Goal: Task Accomplishment & Management: Use online tool/utility

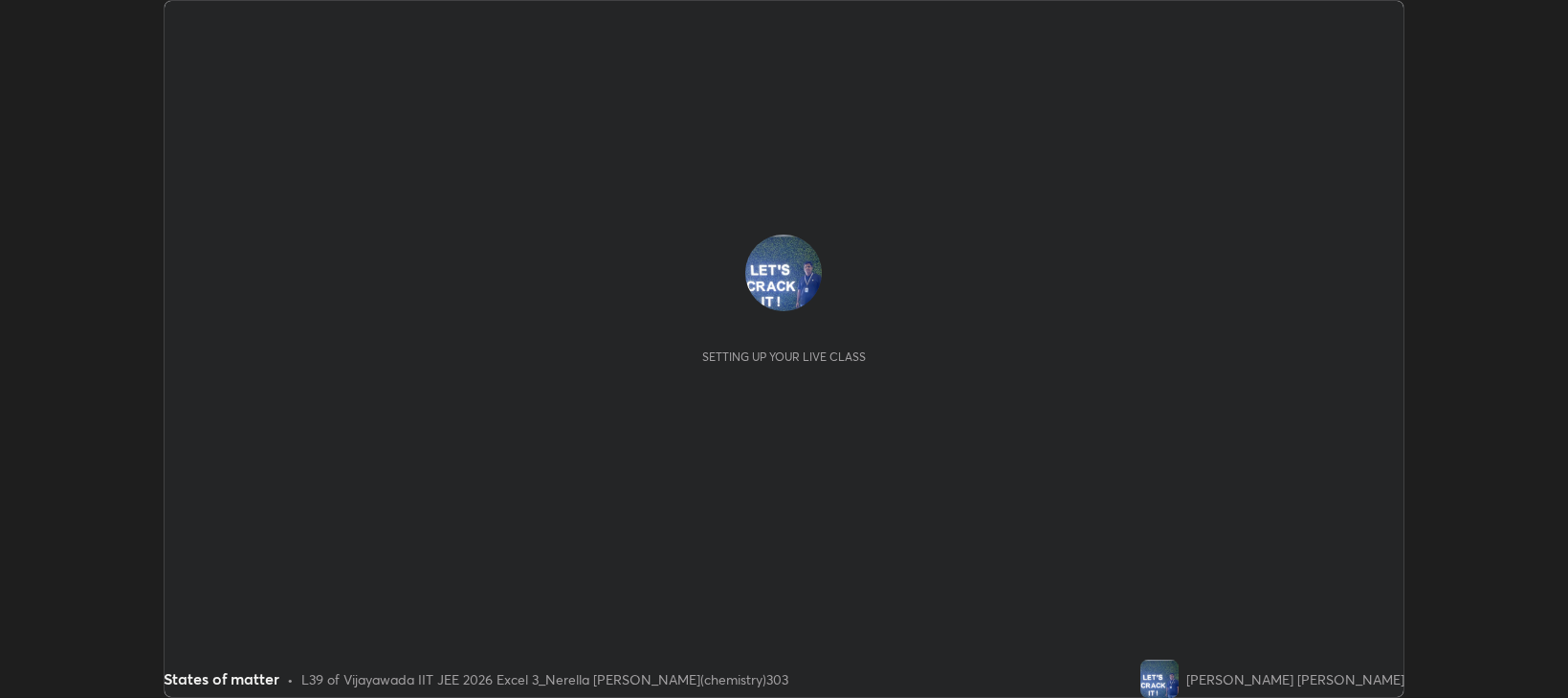
scroll to position [698, 1568]
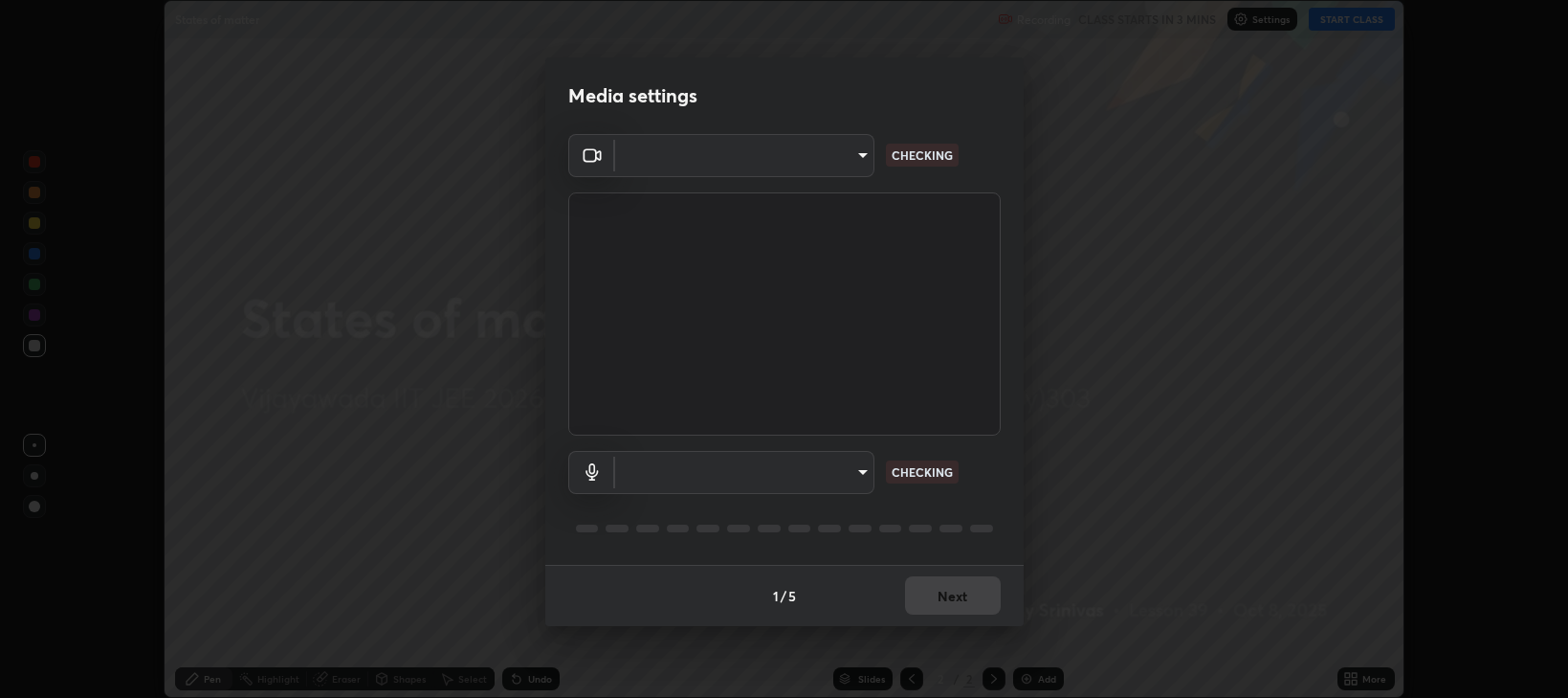
type input "ca674678ebb406e67751d721d3ced1bf419754e1c6ec9b592591573241d7b77e"
click at [731, 463] on body "Erase all States of matter Recording CLASS STARTS IN 3 MINS Settings START CLAS…" at bounding box center [784, 349] width 1568 height 698
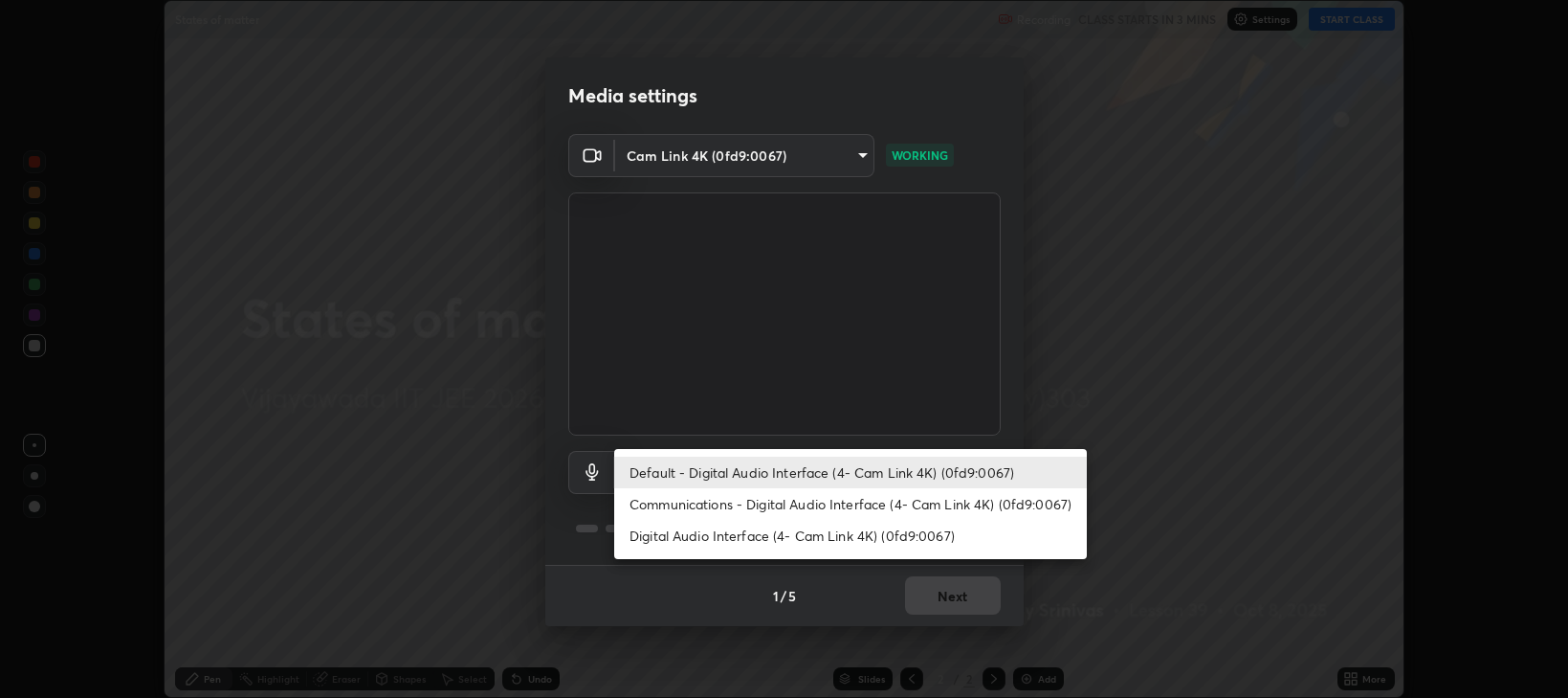
click at [676, 538] on li "Digital Audio Interface (4- Cam Link 4K) (0fd9:0067)" at bounding box center [851, 535] width 473 height 32
type input "950690f26a123d167acf549010bc0eea0b00a8d88203385a7f76d085e018394c"
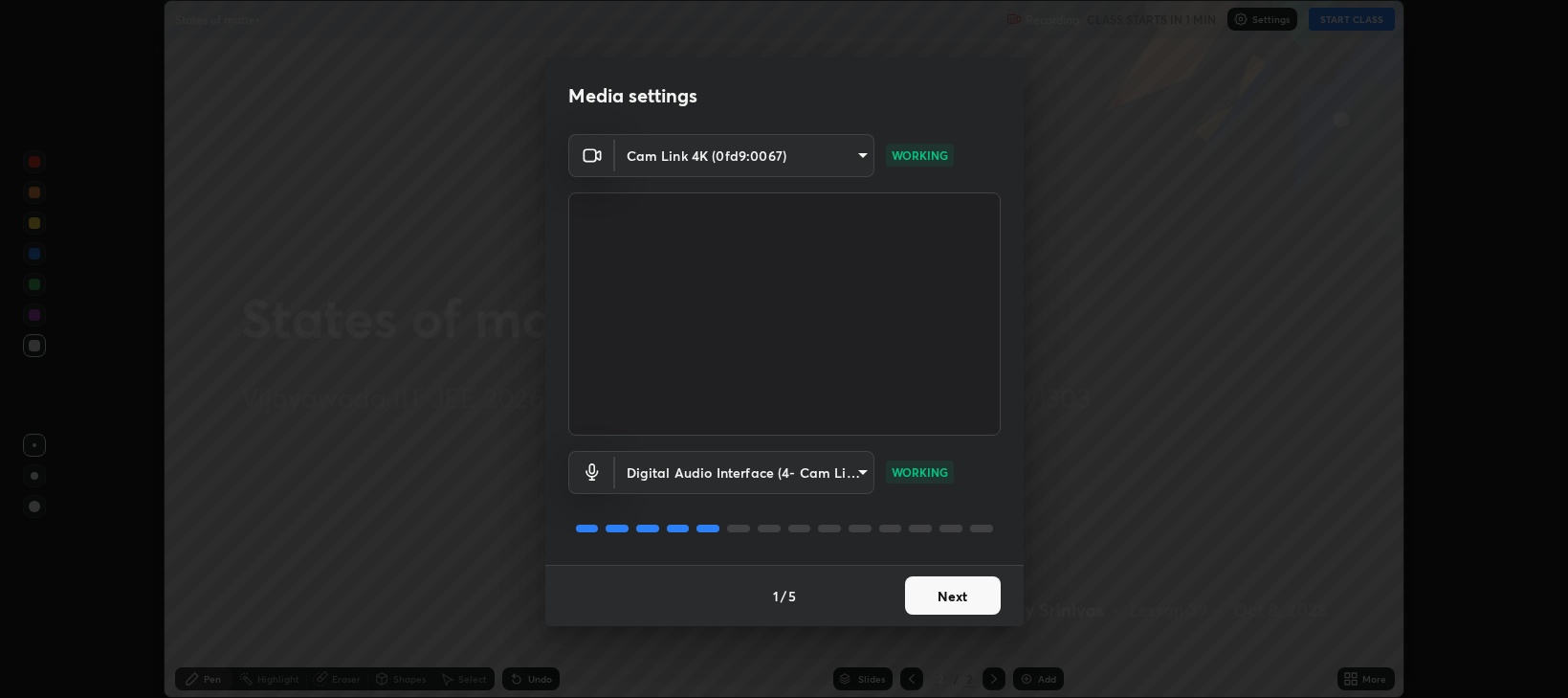
click at [940, 591] on button "Next" at bounding box center [952, 596] width 96 height 39
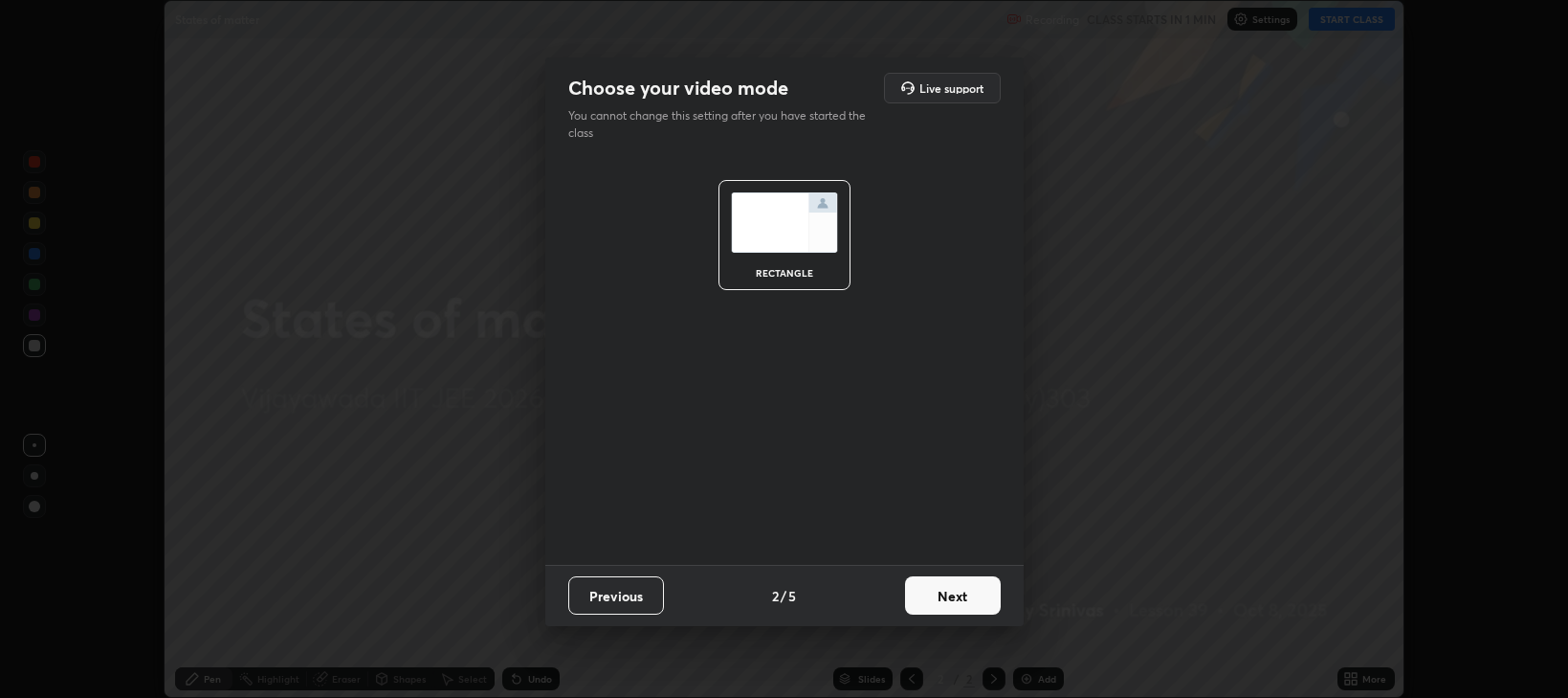
click at [948, 590] on button "Next" at bounding box center [952, 596] width 96 height 39
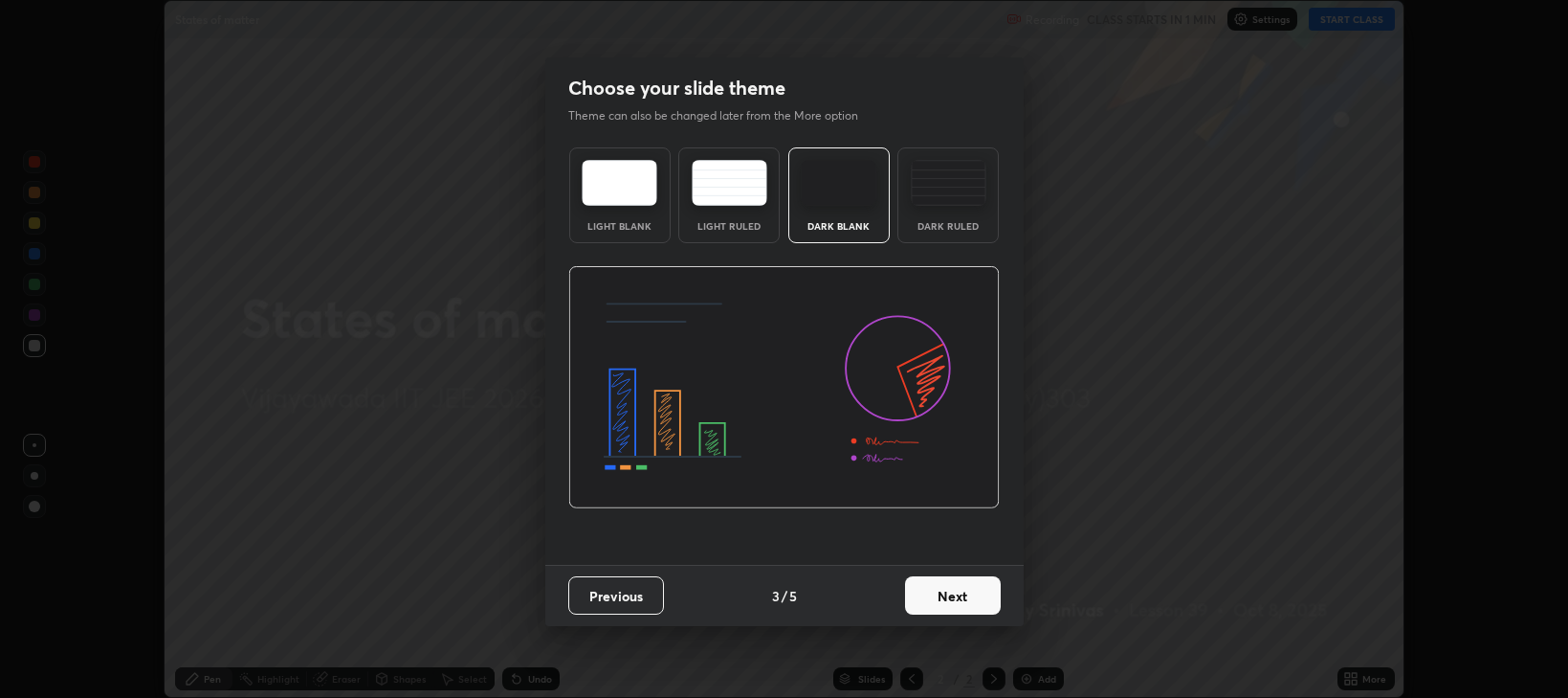
click at [948, 594] on button "Next" at bounding box center [952, 596] width 96 height 39
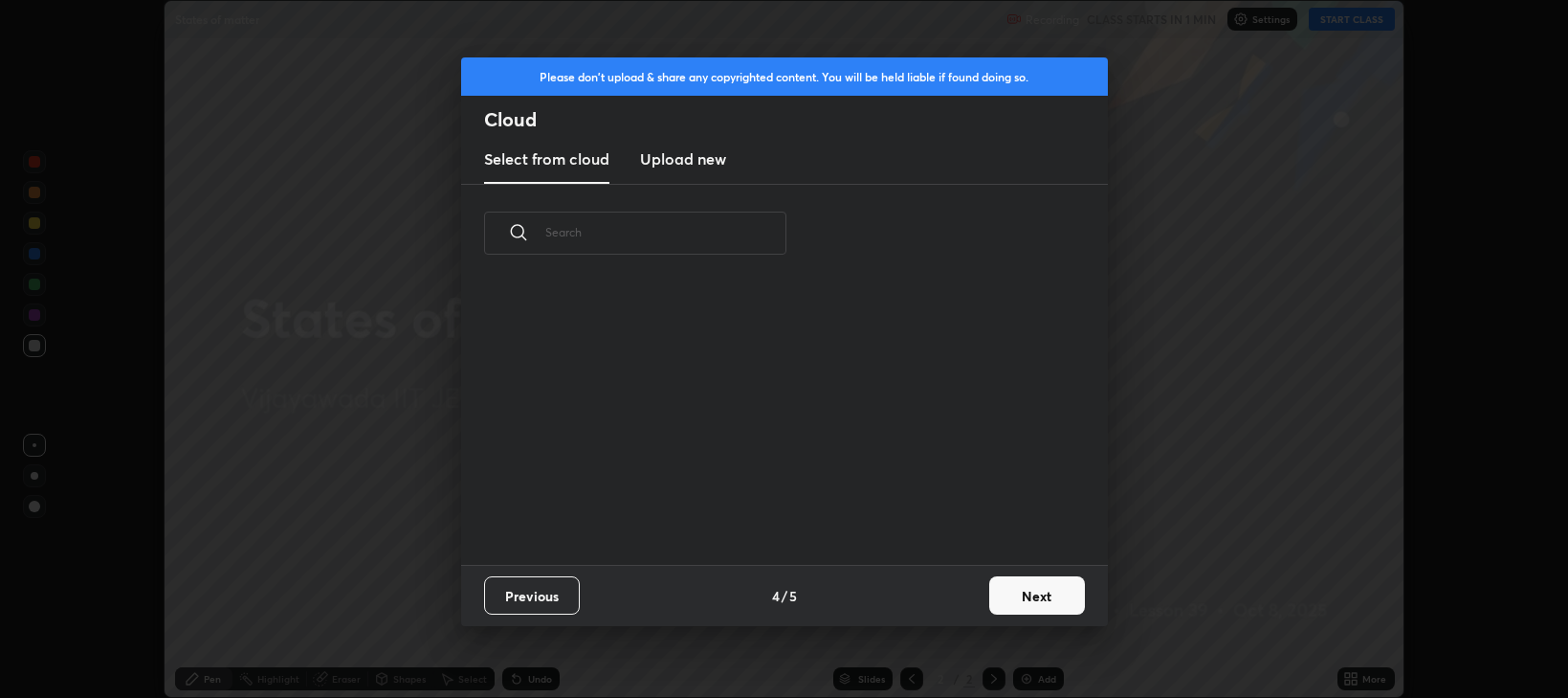
scroll to position [281, 615]
click at [1004, 588] on button "Next" at bounding box center [1036, 596] width 96 height 39
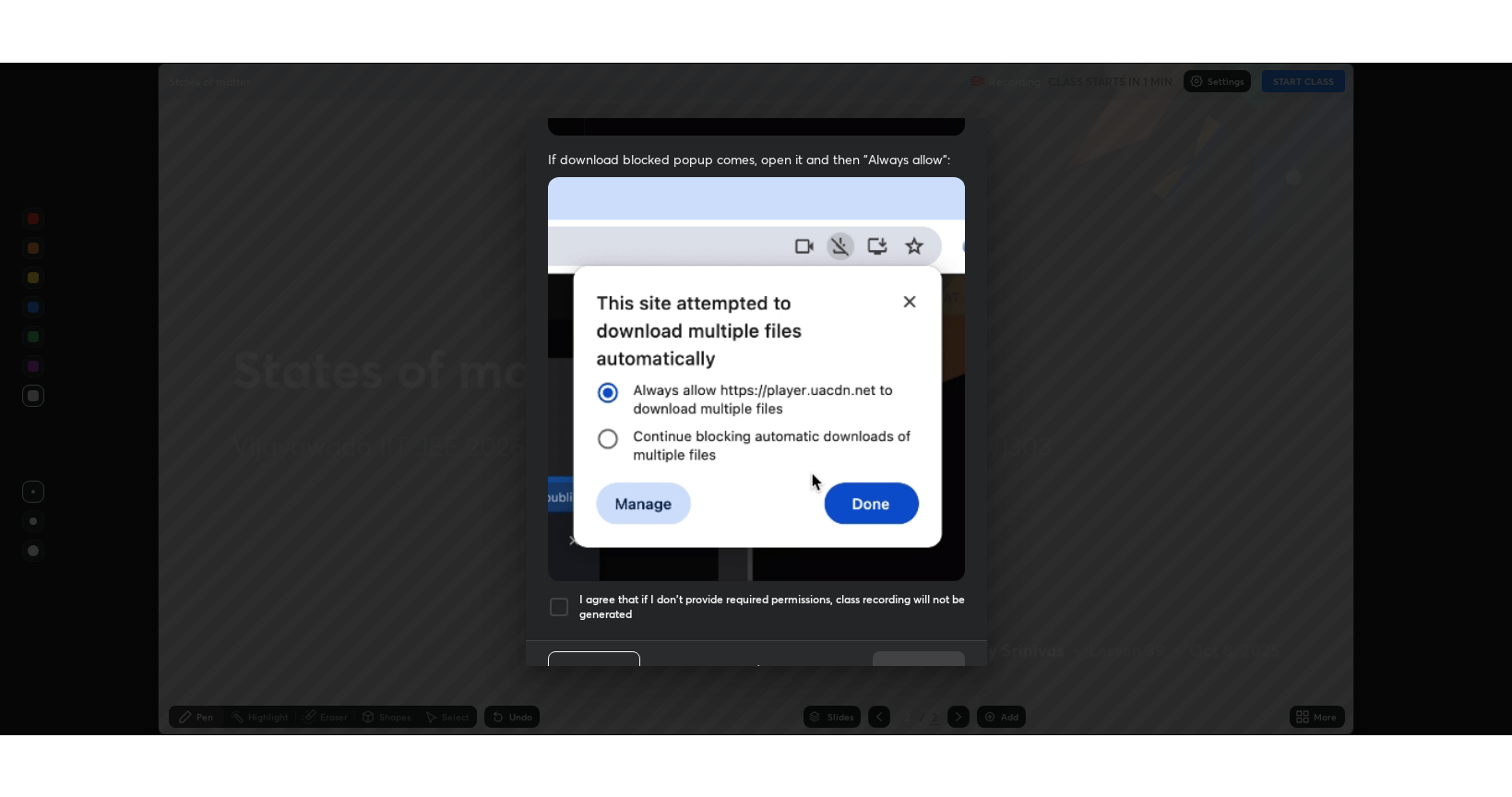
scroll to position [374, 0]
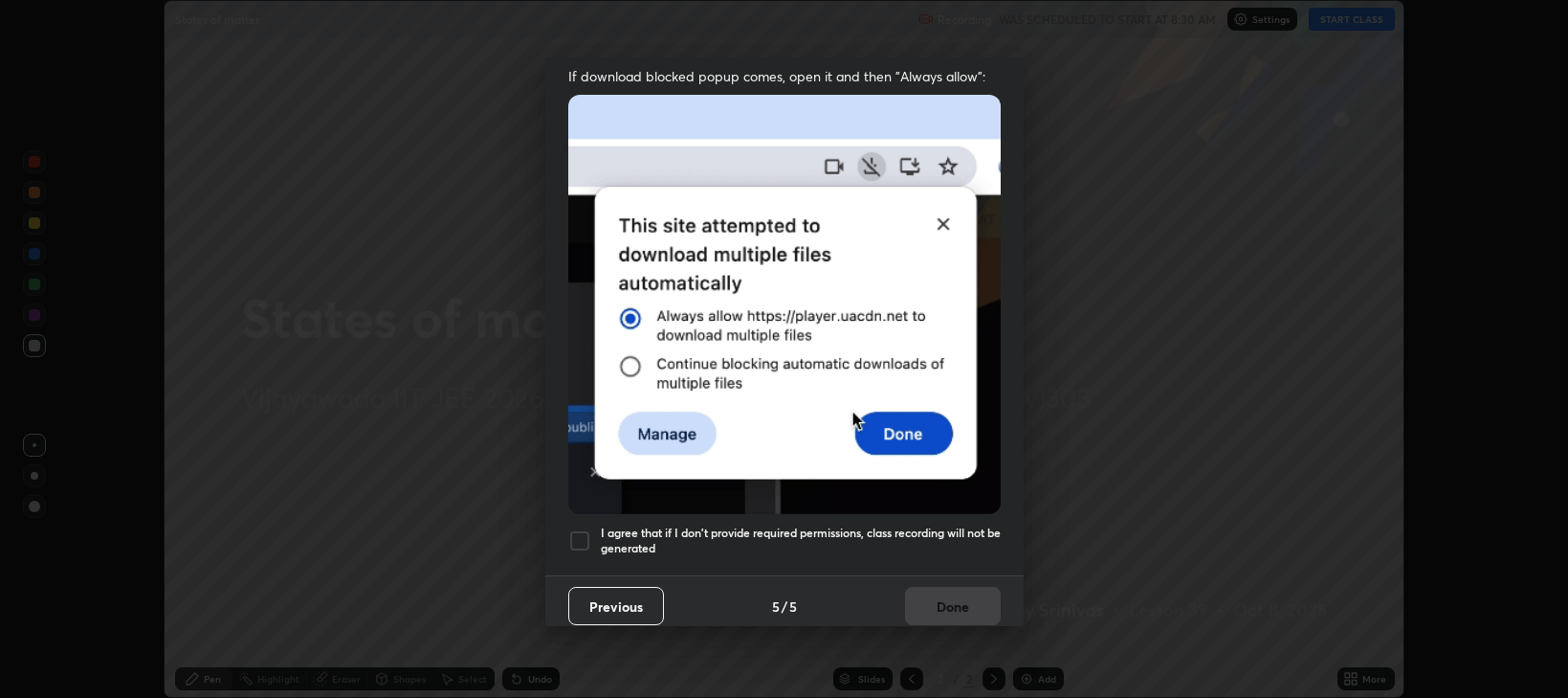
click at [574, 529] on div at bounding box center [580, 541] width 23 height 23
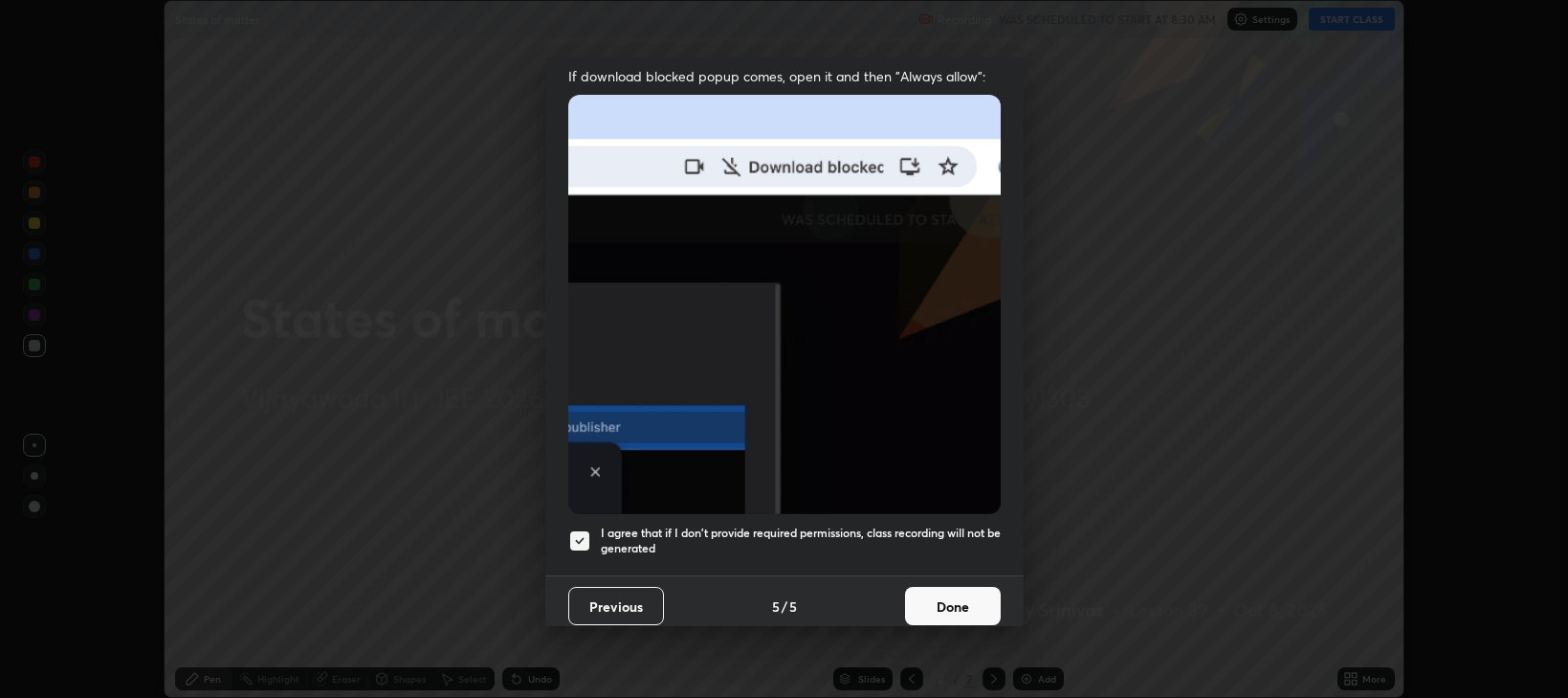
click at [949, 595] on button "Done" at bounding box center [952, 606] width 96 height 39
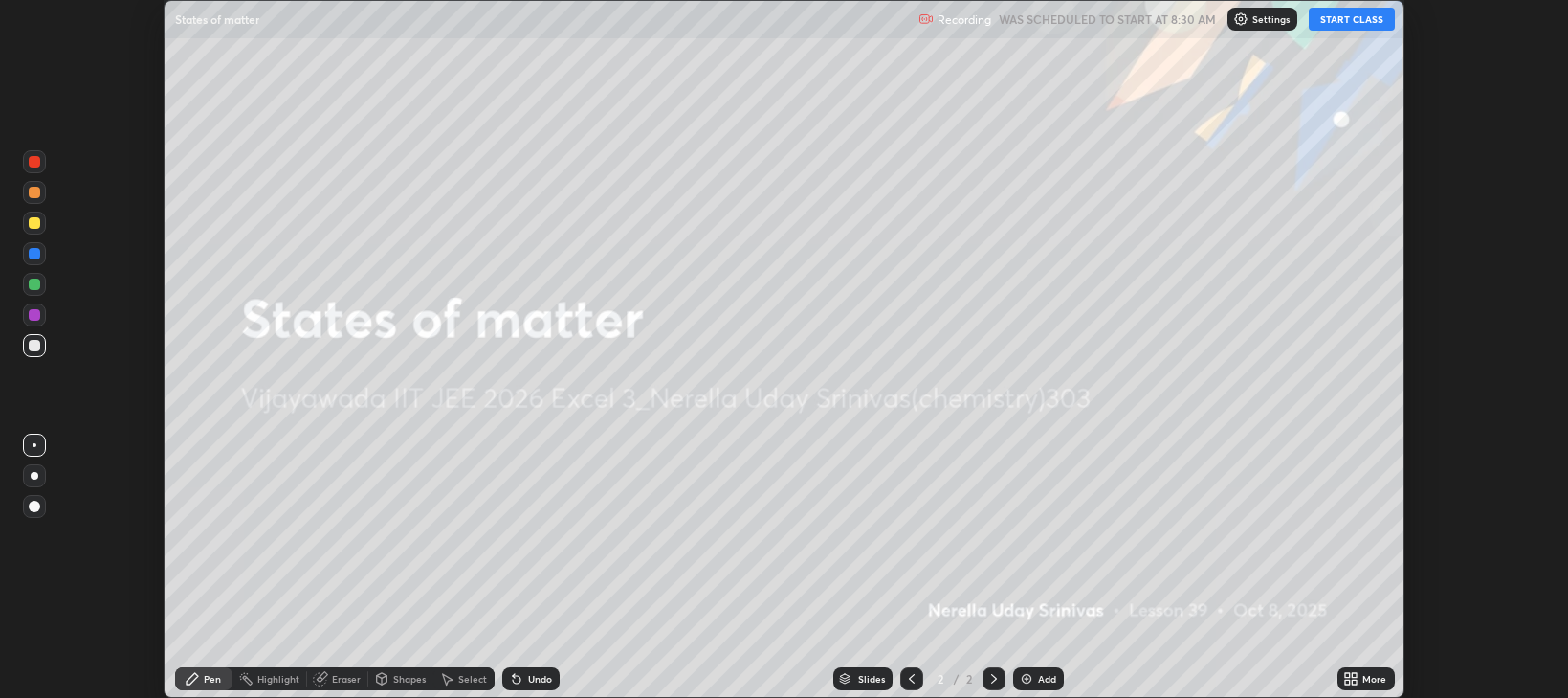
click at [1343, 19] on button "START CLASS" at bounding box center [1351, 19] width 86 height 23
click at [1355, 675] on icon at bounding box center [1355, 675] width 5 height 5
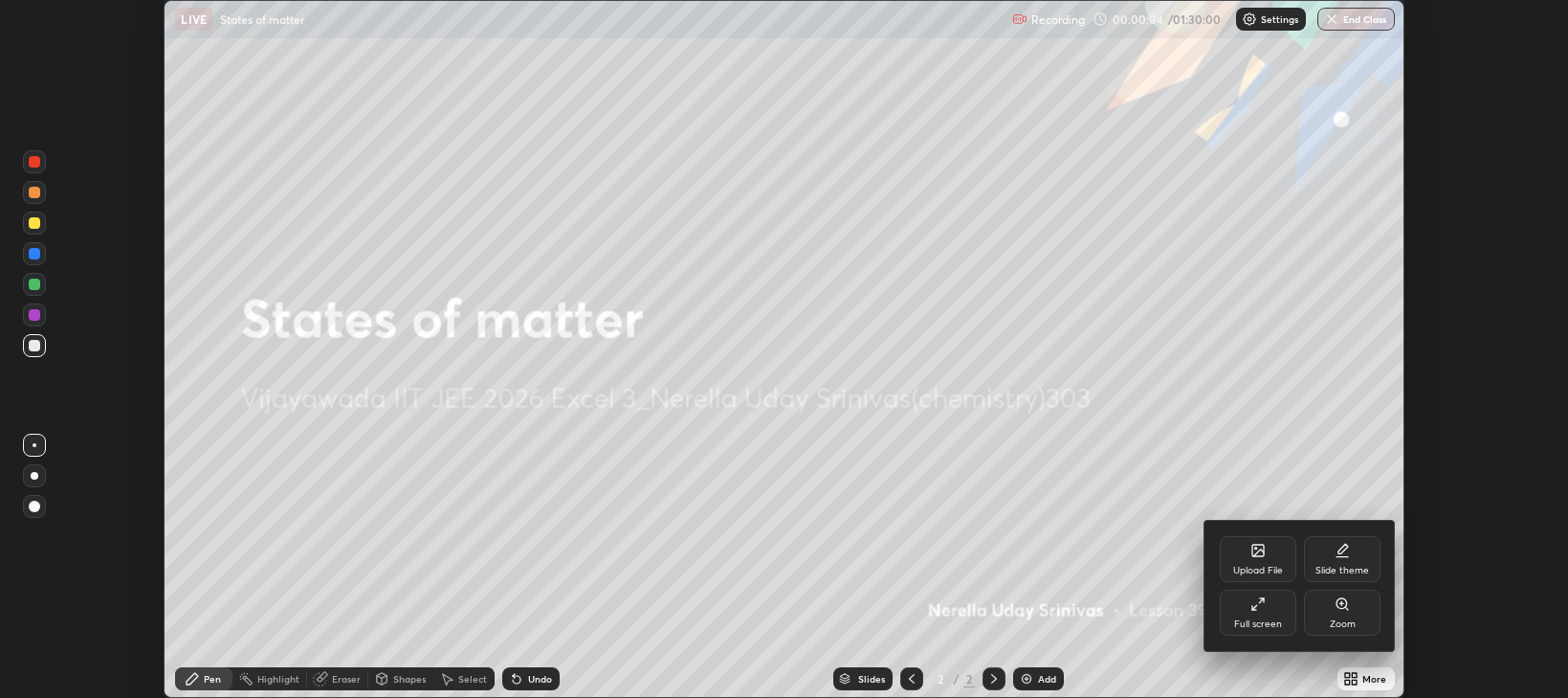
click at [1046, 677] on div at bounding box center [784, 349] width 1568 height 698
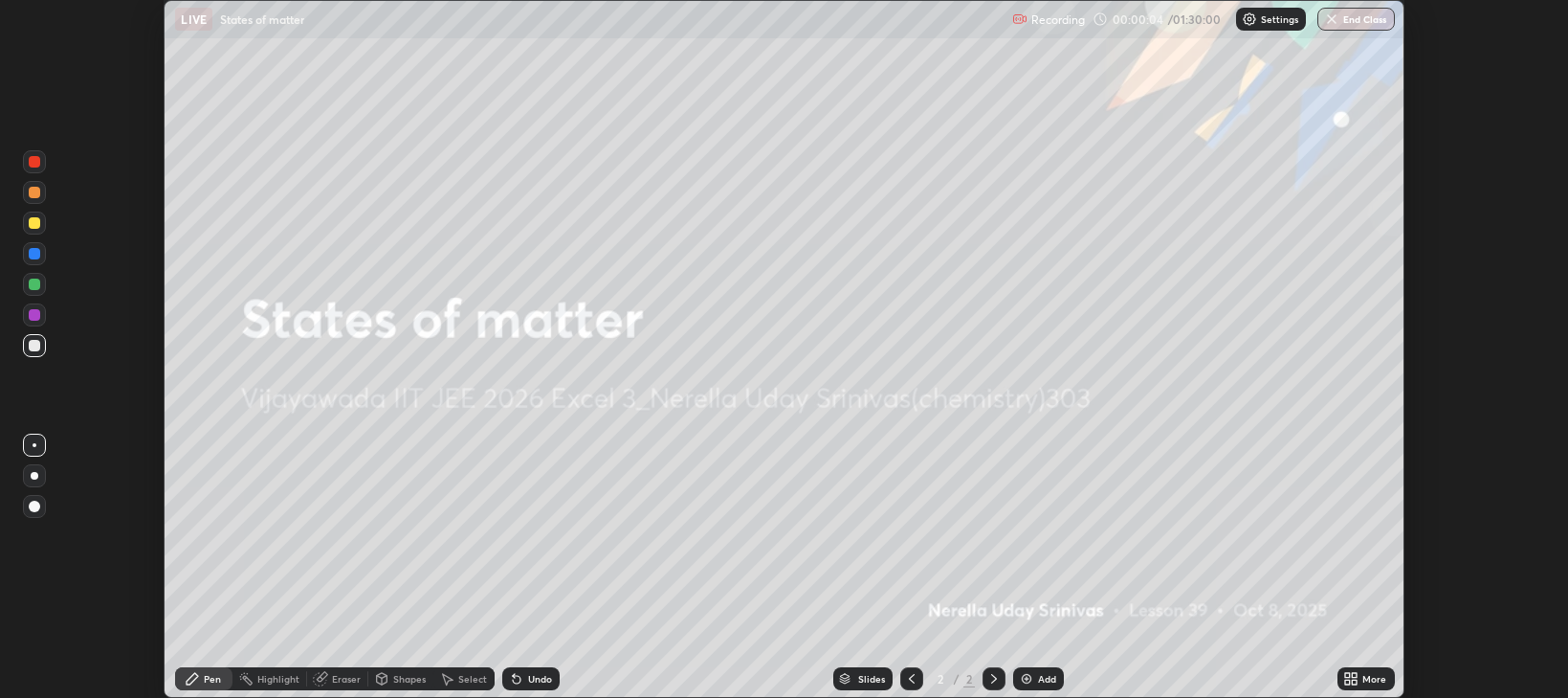
click at [1049, 679] on div "Add" at bounding box center [1047, 679] width 18 height 10
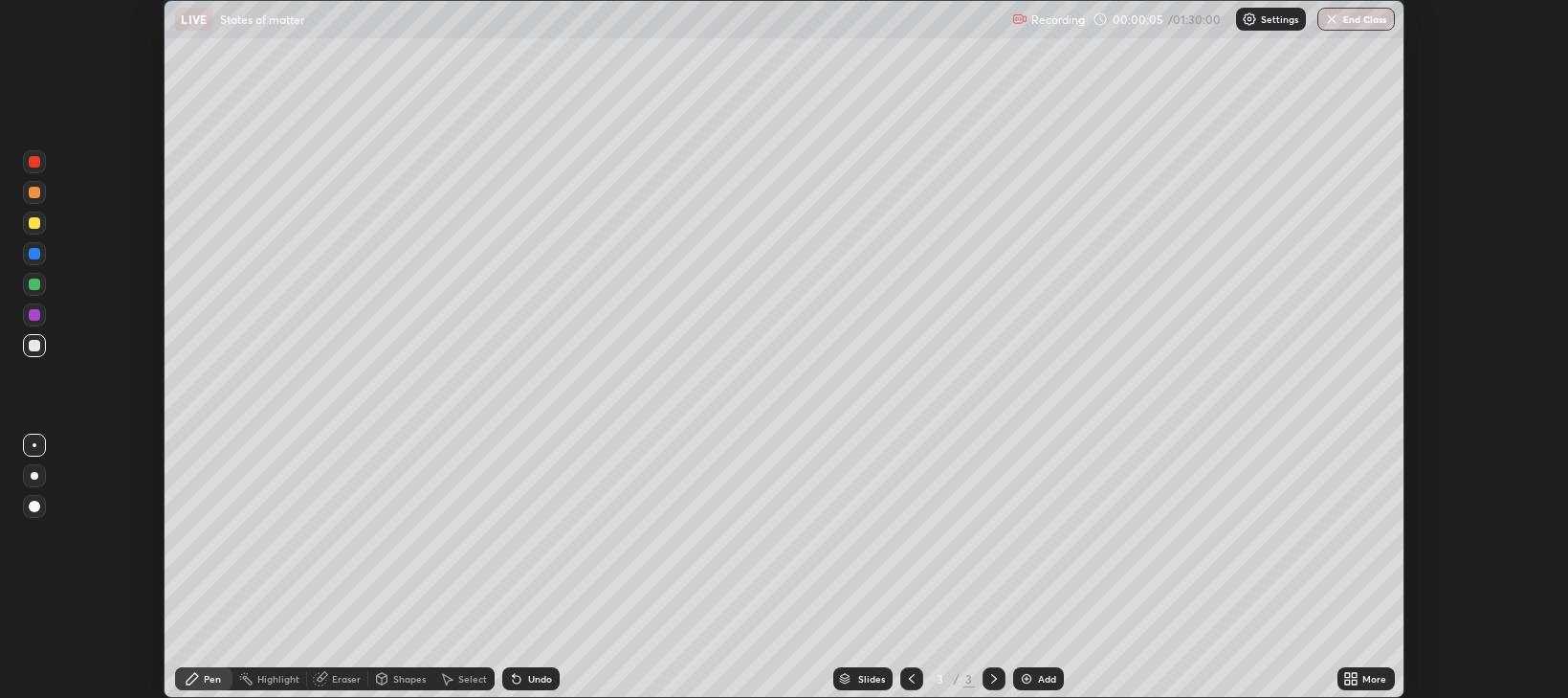
click at [1352, 677] on icon at bounding box center [1351, 679] width 15 height 15
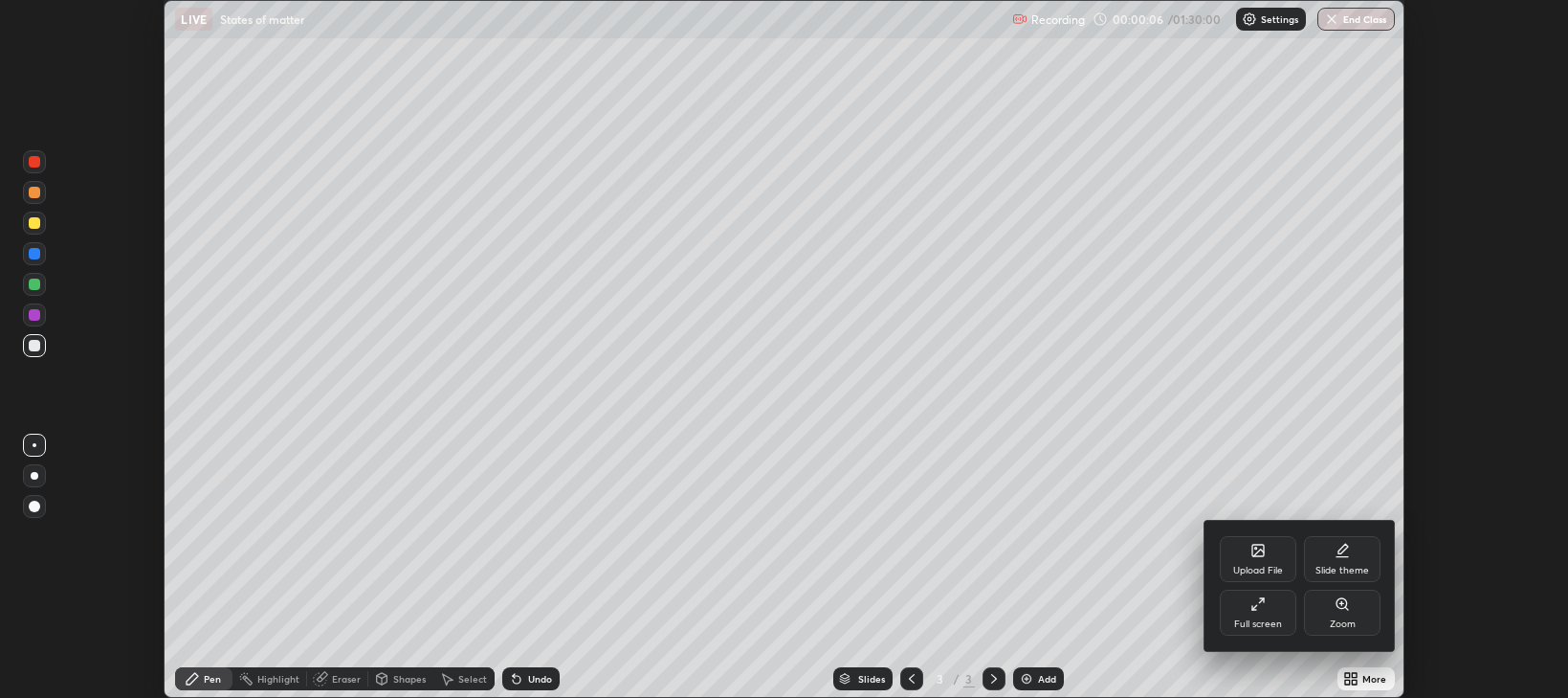
click at [1265, 613] on div "Full screen" at bounding box center [1257, 613] width 76 height 46
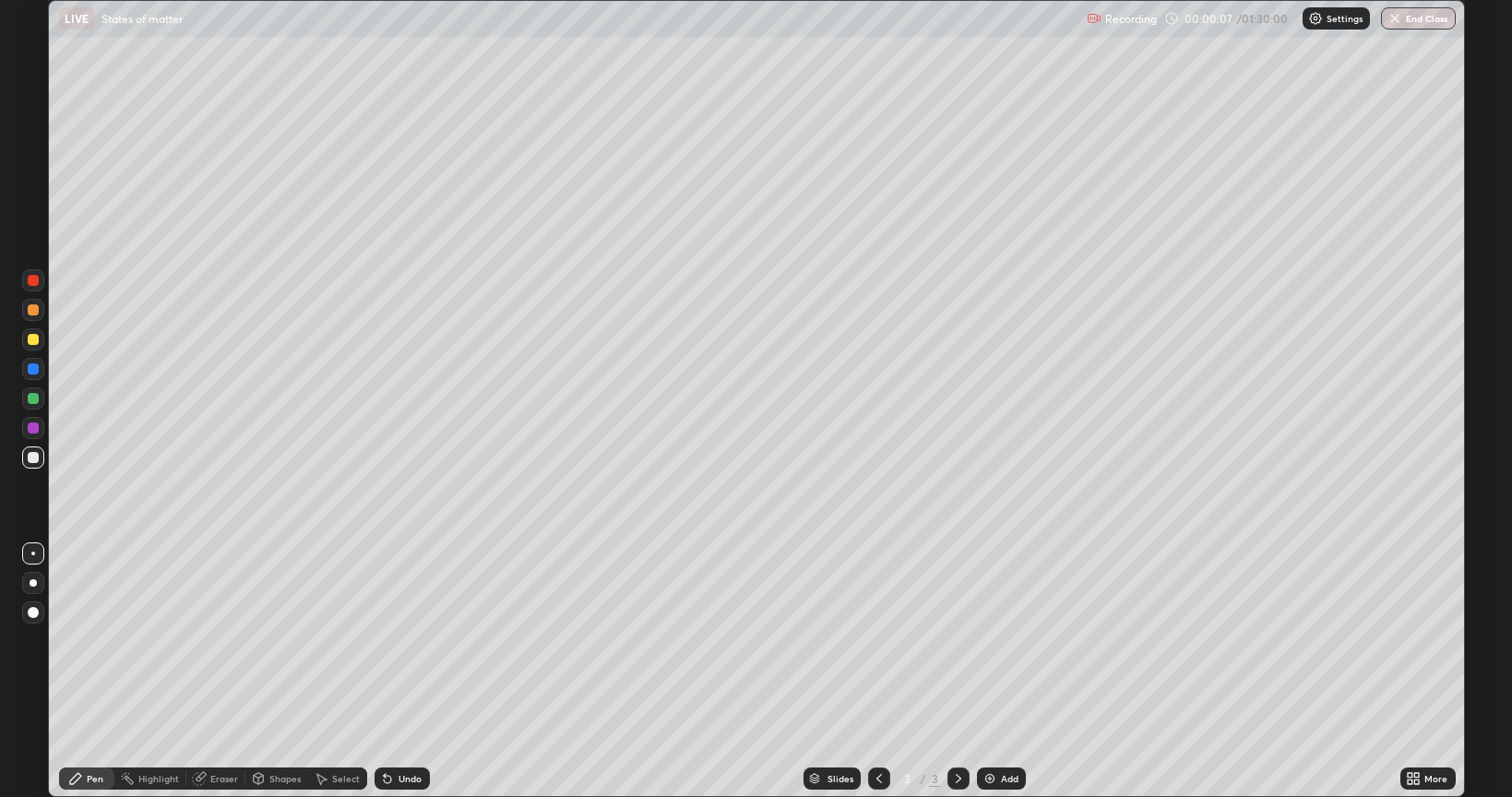
scroll to position [797, 1512]
click at [33, 553] on div at bounding box center [33, 553] width 4 height 4
click at [98, 671] on div "Pen" at bounding box center [95, 778] width 17 height 9
click at [997, 671] on div "Add" at bounding box center [1001, 778] width 49 height 22
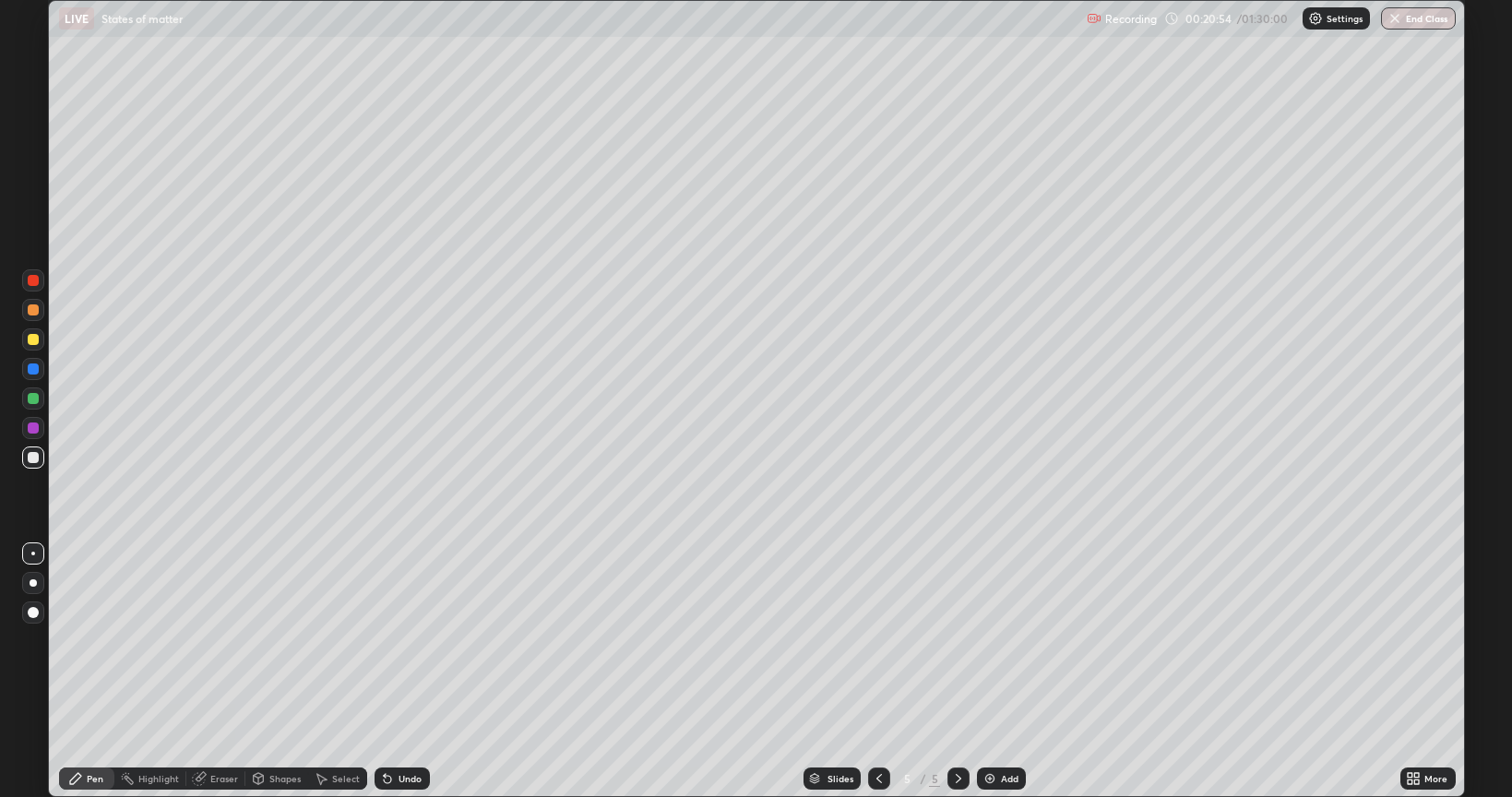
click at [1003, 671] on div "Add" at bounding box center [1010, 778] width 18 height 9
click at [405, 671] on div "Undo" at bounding box center [402, 778] width 55 height 22
click at [403, 671] on div "Undo" at bounding box center [409, 778] width 23 height 9
click at [405, 671] on div "Undo" at bounding box center [409, 778] width 23 height 9
click at [408, 671] on div "Undo" at bounding box center [409, 778] width 23 height 9
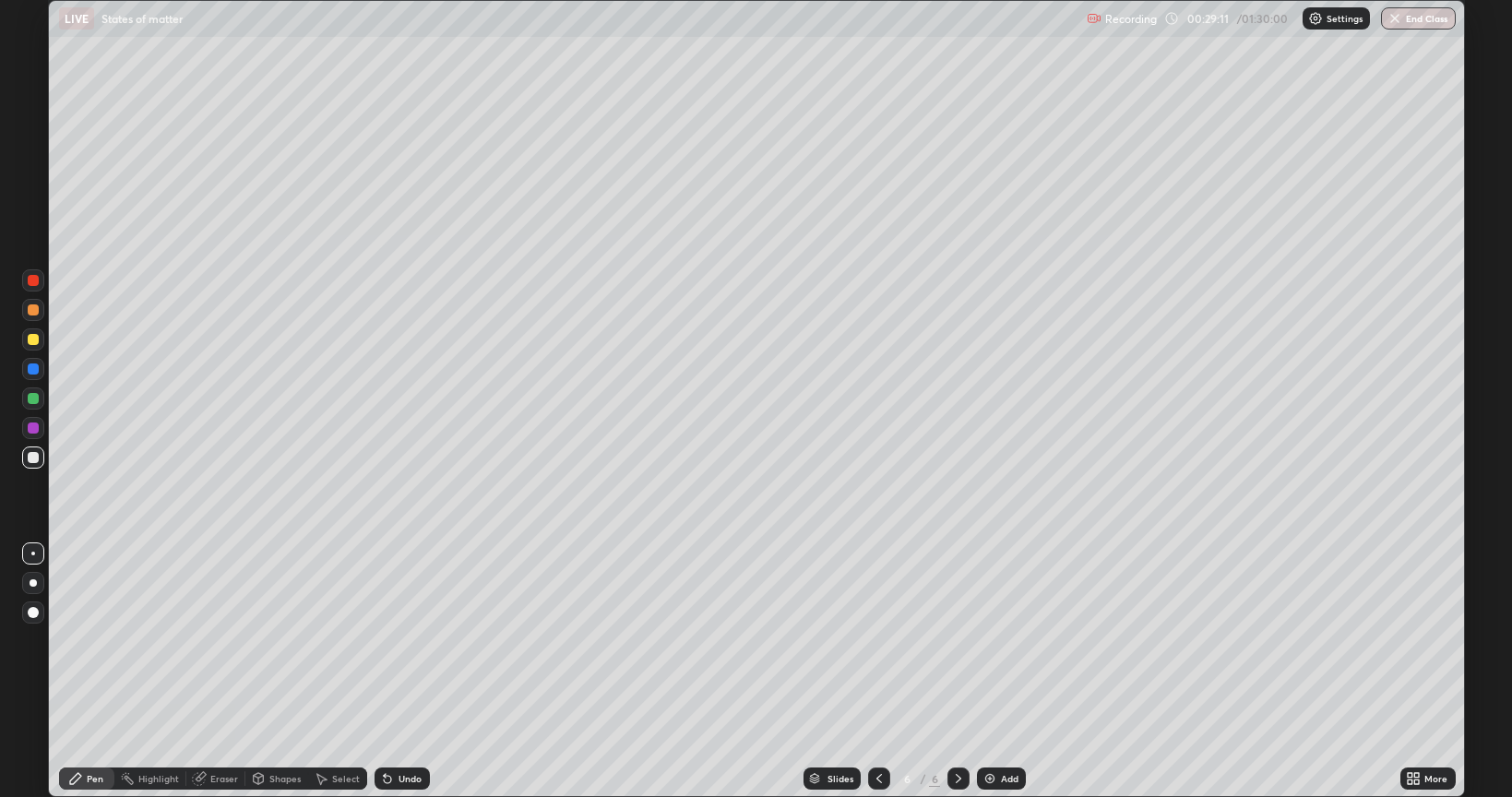
click at [1003, 671] on div "Add" at bounding box center [1010, 778] width 18 height 9
click at [233, 671] on div "Eraser" at bounding box center [224, 778] width 28 height 9
click at [98, 671] on div "Pen" at bounding box center [95, 778] width 17 height 9
click at [38, 339] on div at bounding box center [33, 339] width 11 height 11
click at [31, 460] on div at bounding box center [33, 458] width 11 height 11
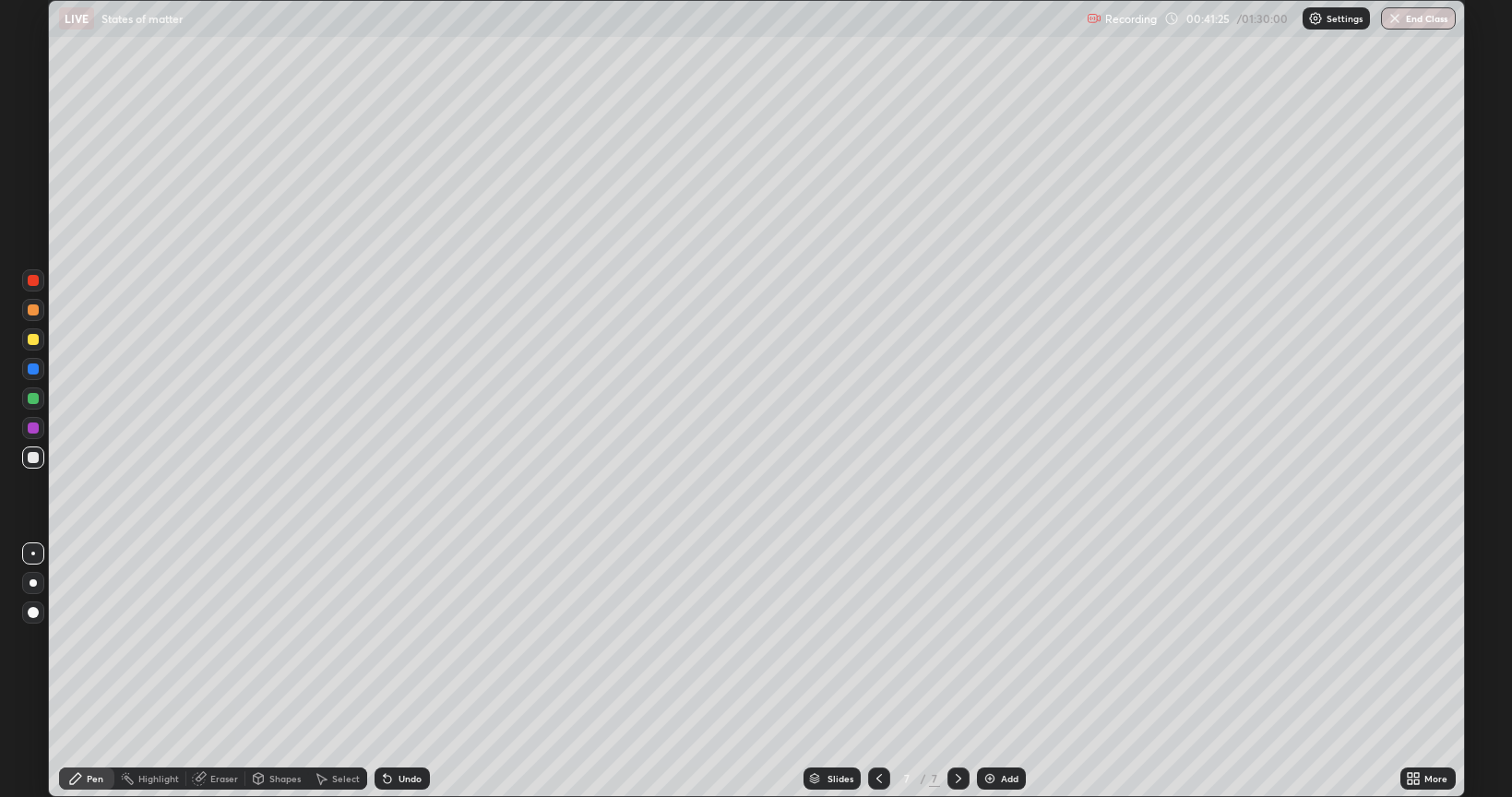
click at [225, 671] on div "Eraser" at bounding box center [224, 778] width 28 height 9
click at [96, 671] on div "Pen" at bounding box center [86, 778] width 55 height 22
click at [165, 671] on div "Highlight" at bounding box center [159, 778] width 41 height 9
click at [231, 671] on div "Eraser" at bounding box center [224, 778] width 28 height 9
click at [99, 671] on div "Pen" at bounding box center [95, 778] width 17 height 9
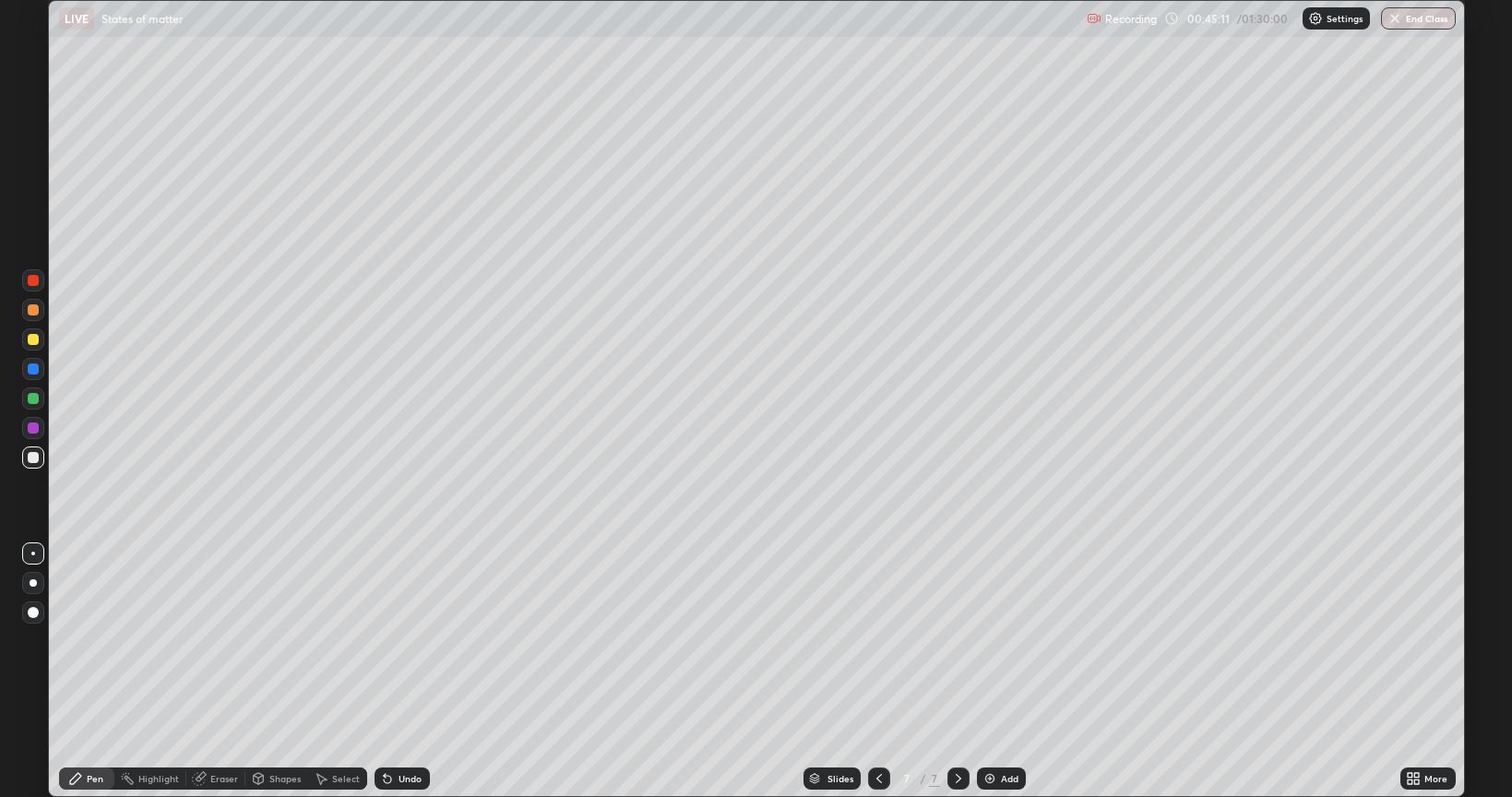
click at [995, 671] on img at bounding box center [990, 778] width 15 height 15
click at [876, 671] on icon at bounding box center [879, 778] width 6 height 9
click at [877, 671] on icon at bounding box center [879, 778] width 15 height 15
click at [957, 671] on icon at bounding box center [958, 778] width 15 height 15
click at [957, 671] on icon at bounding box center [958, 778] width 6 height 9
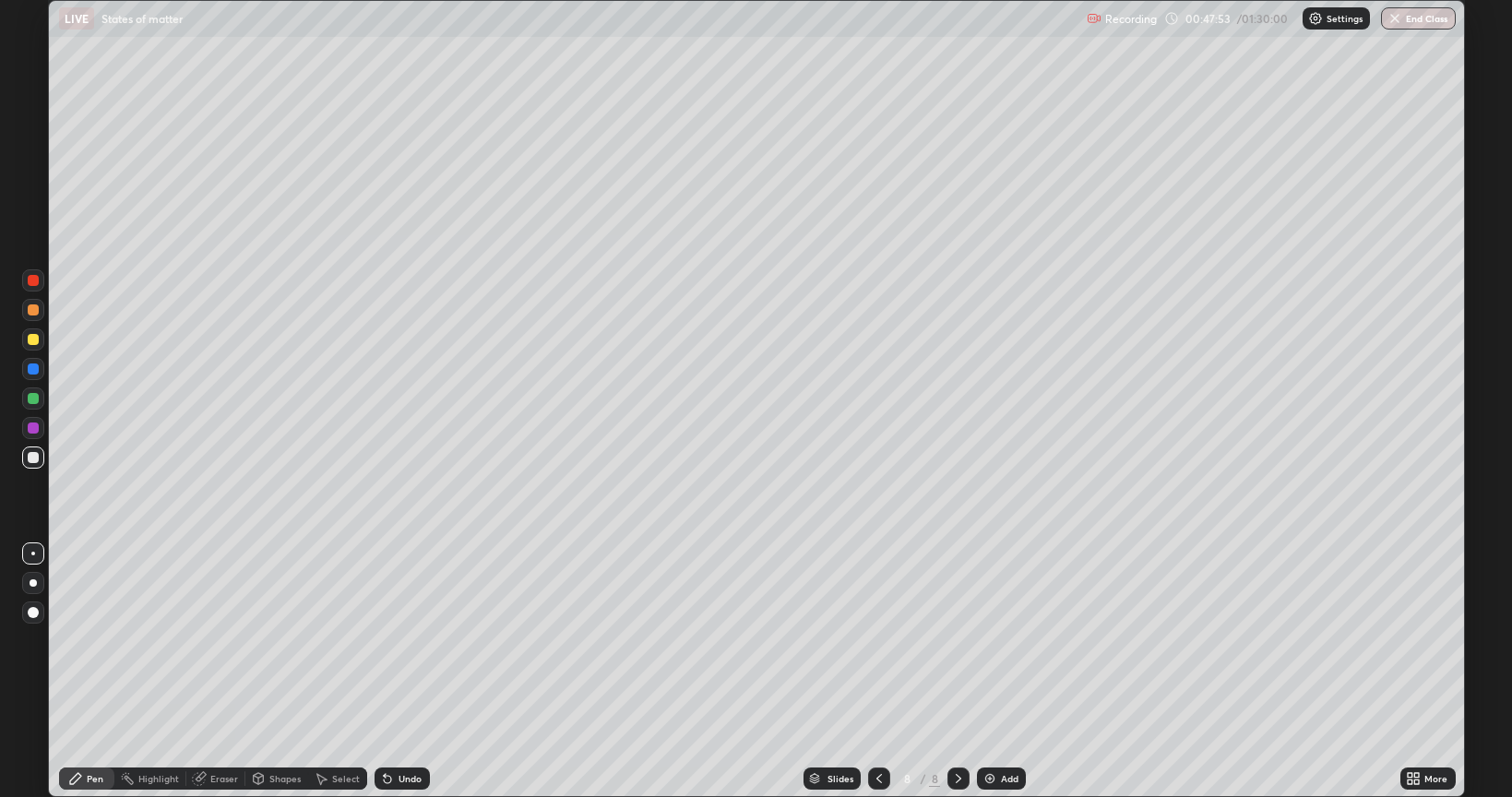
click at [225, 671] on div "Eraser" at bounding box center [224, 778] width 28 height 9
click at [100, 671] on div "Pen" at bounding box center [95, 778] width 17 height 9
click at [221, 671] on div "Eraser" at bounding box center [224, 778] width 28 height 9
click at [90, 671] on div "Pen" at bounding box center [86, 778] width 55 height 22
click at [1005, 671] on div "Add" at bounding box center [1001, 778] width 49 height 22
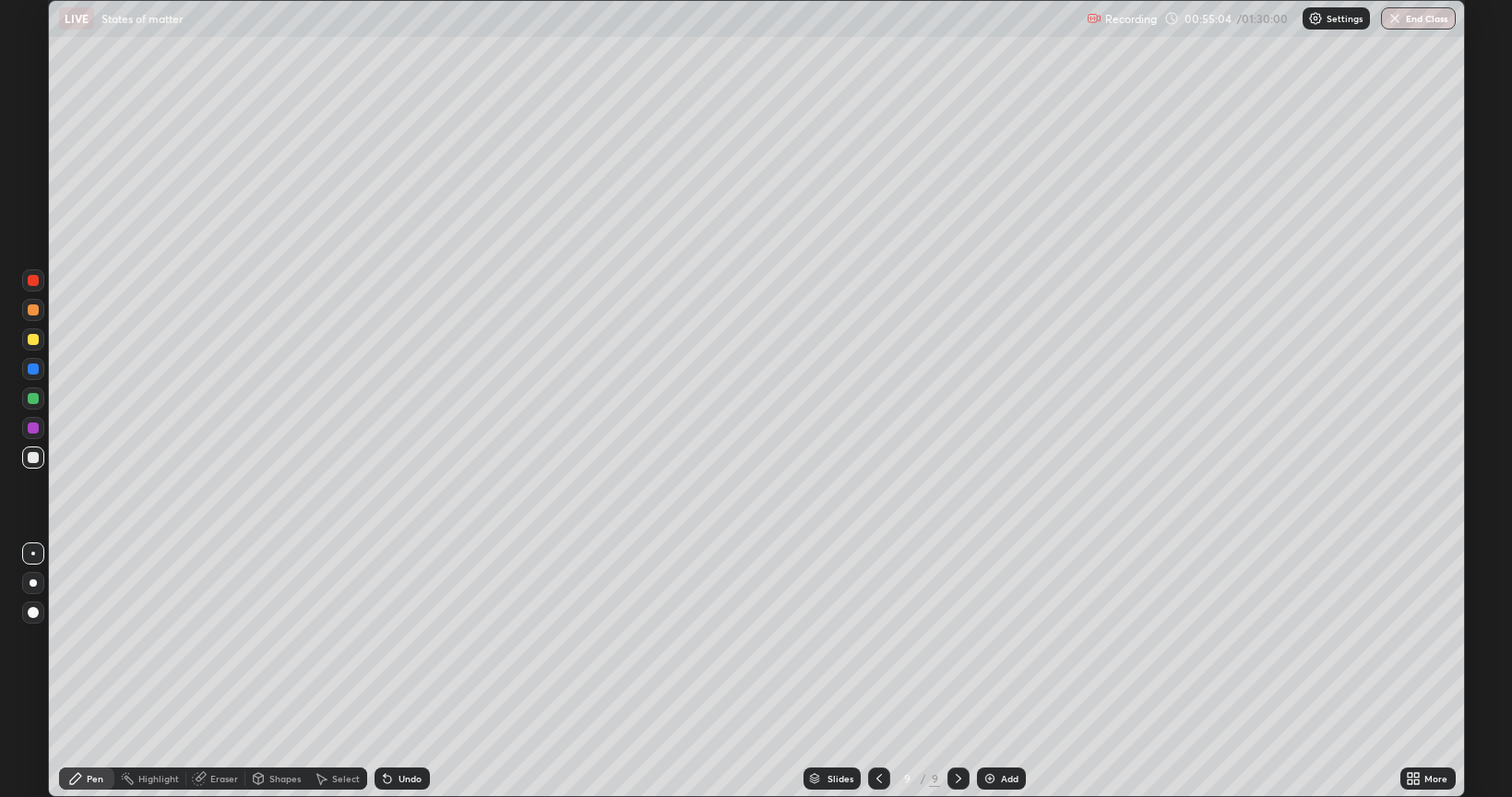
click at [869, 671] on div at bounding box center [879, 778] width 22 height 22
click at [876, 671] on icon at bounding box center [879, 778] width 15 height 15
click at [877, 671] on icon at bounding box center [879, 778] width 6 height 9
click at [956, 671] on icon at bounding box center [958, 778] width 6 height 9
click at [953, 671] on icon at bounding box center [958, 778] width 15 height 15
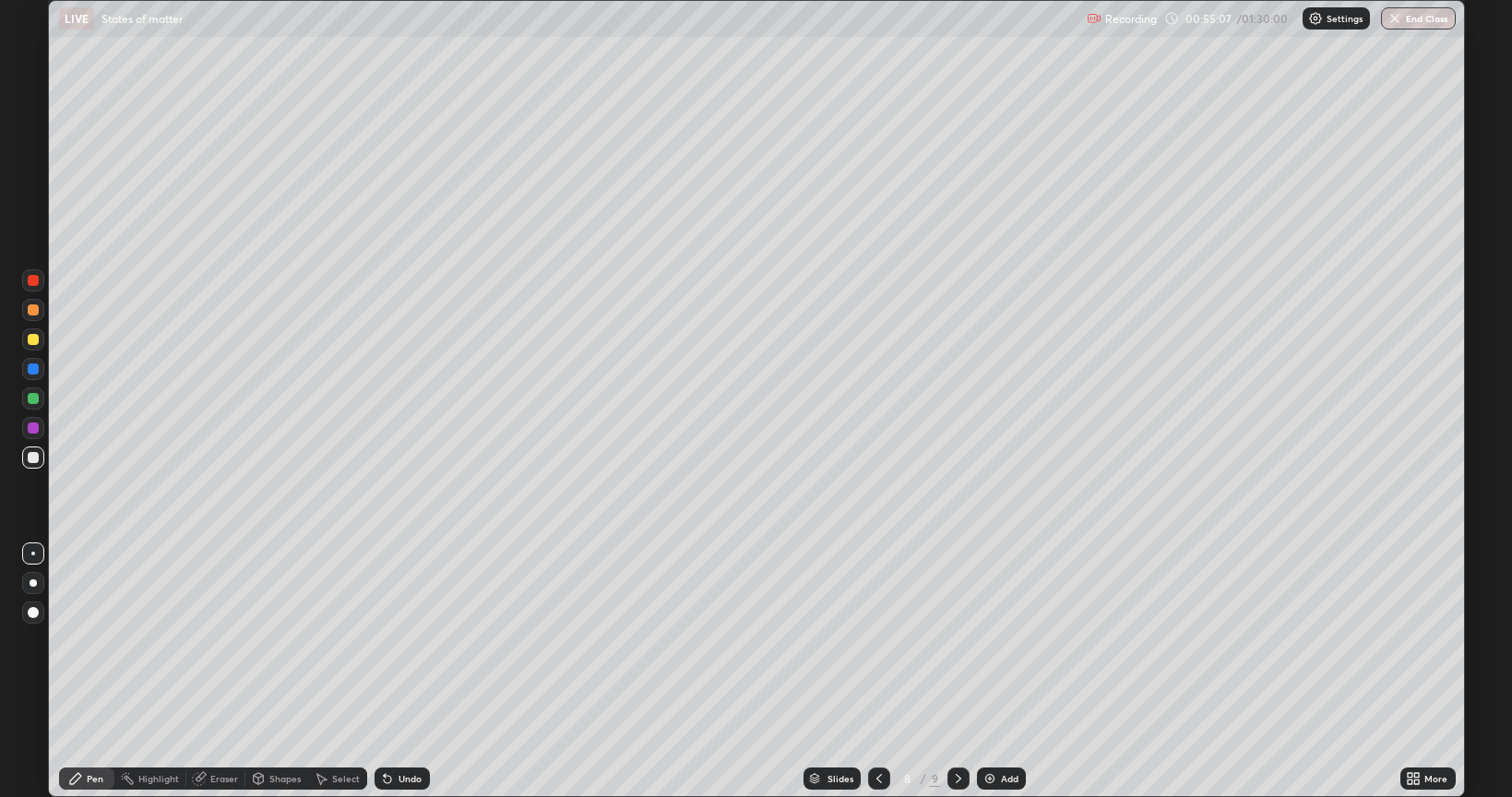
click at [957, 671] on icon at bounding box center [958, 778] width 15 height 15
click at [957, 671] on icon at bounding box center [958, 778] width 15 height 15
click at [232, 671] on div "Eraser" at bounding box center [215, 778] width 59 height 22
click at [104, 671] on div "Pen" at bounding box center [86, 778] width 55 height 22
click at [239, 671] on div "Eraser" at bounding box center [215, 778] width 59 height 22
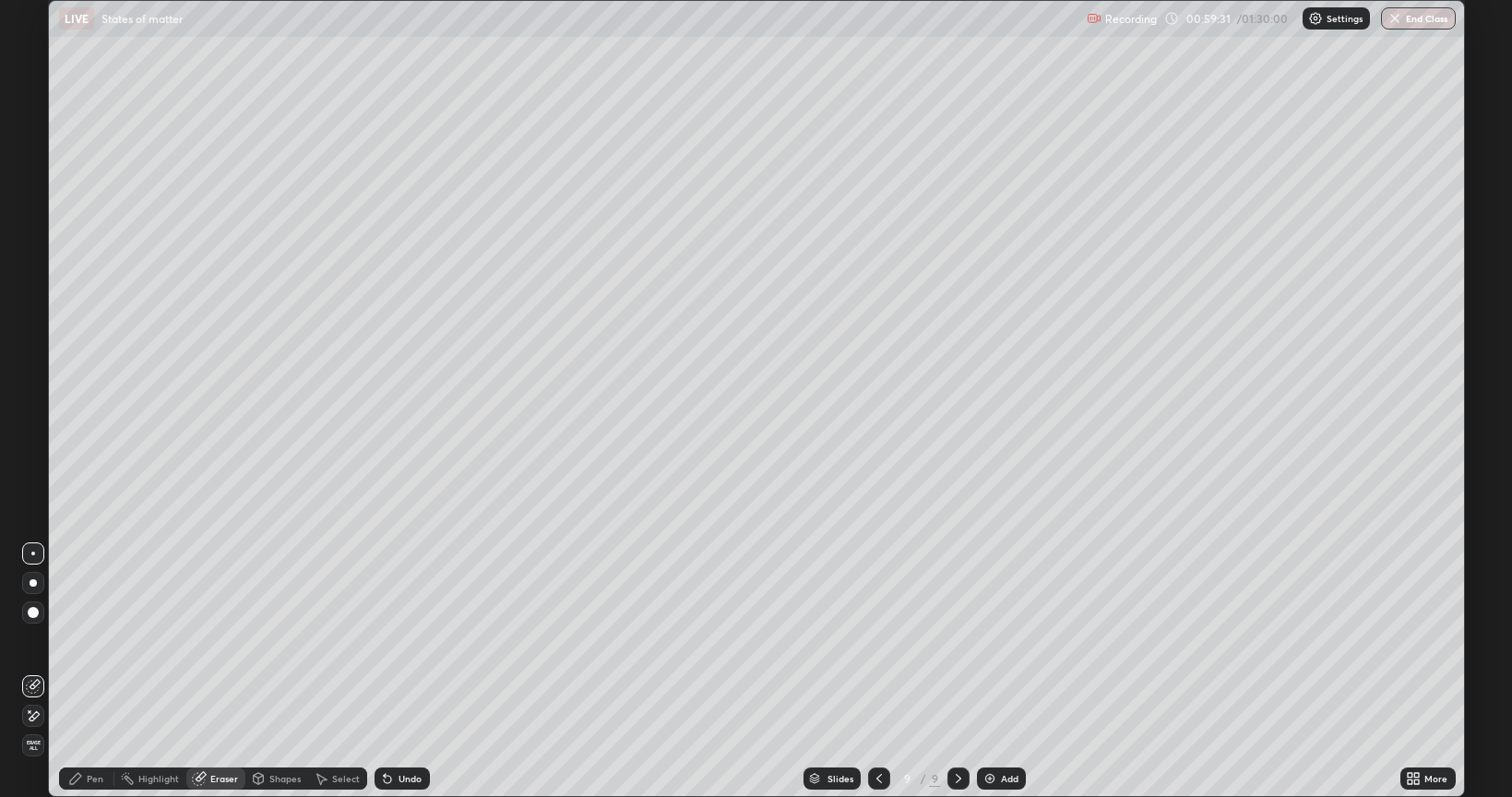
click at [99, 671] on div "Pen" at bounding box center [95, 778] width 17 height 9
click at [999, 671] on div "Add" at bounding box center [1001, 778] width 49 height 22
click at [229, 671] on div "Eraser" at bounding box center [224, 778] width 28 height 9
click at [98, 671] on div "Pen" at bounding box center [95, 778] width 17 height 9
click at [995, 671] on img at bounding box center [991, 778] width 15 height 15
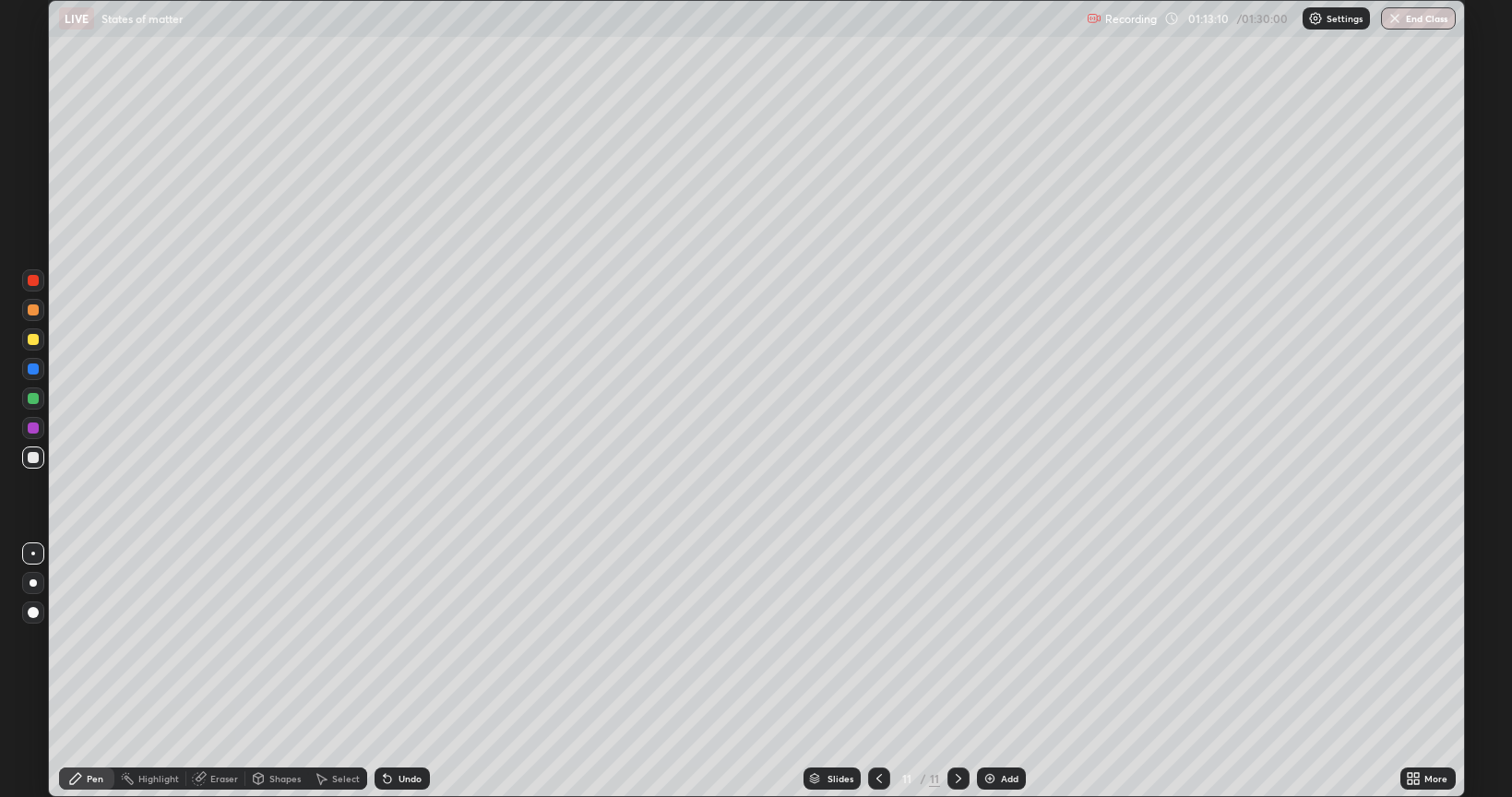
click at [221, 671] on div "Eraser" at bounding box center [224, 778] width 28 height 9
click at [101, 671] on div "Pen" at bounding box center [95, 778] width 17 height 9
click at [225, 671] on div "Eraser" at bounding box center [224, 778] width 28 height 9
click at [100, 671] on div "Pen" at bounding box center [95, 778] width 17 height 9
click at [995, 671] on img at bounding box center [990, 778] width 15 height 15
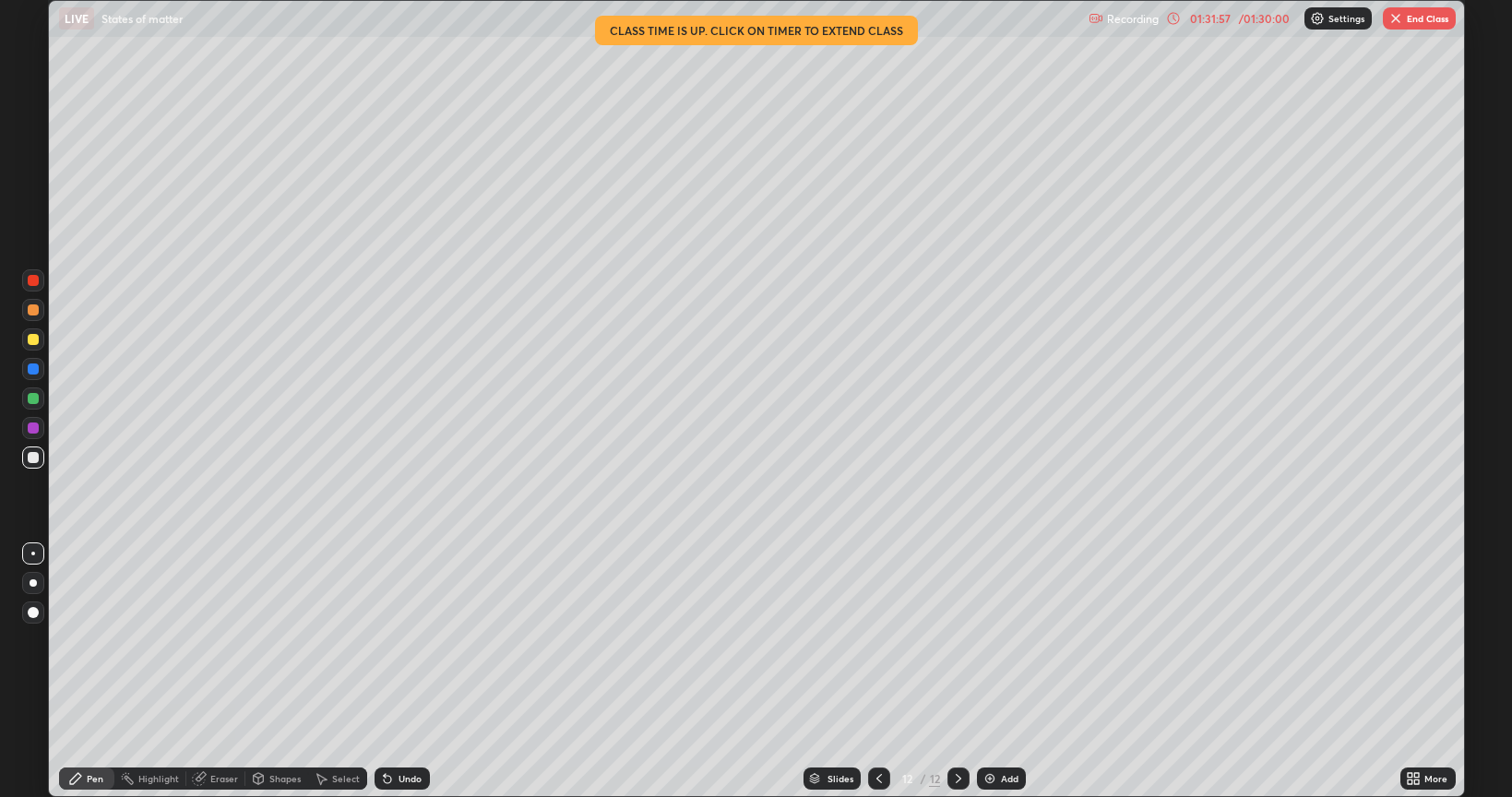
click at [1403, 11] on button "End Class" at bounding box center [1419, 19] width 73 height 22
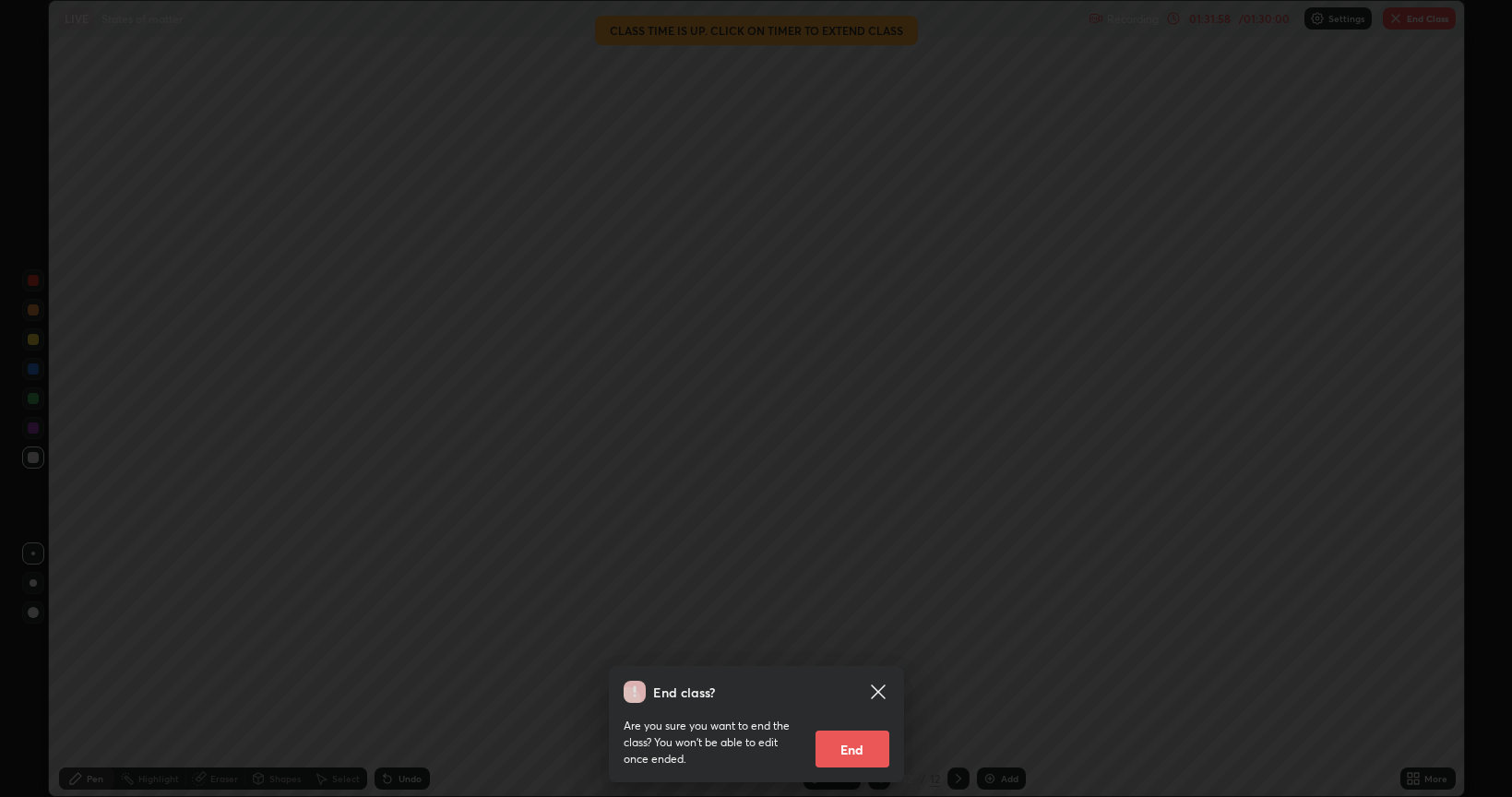
click at [855, 671] on button "End" at bounding box center [851, 749] width 74 height 37
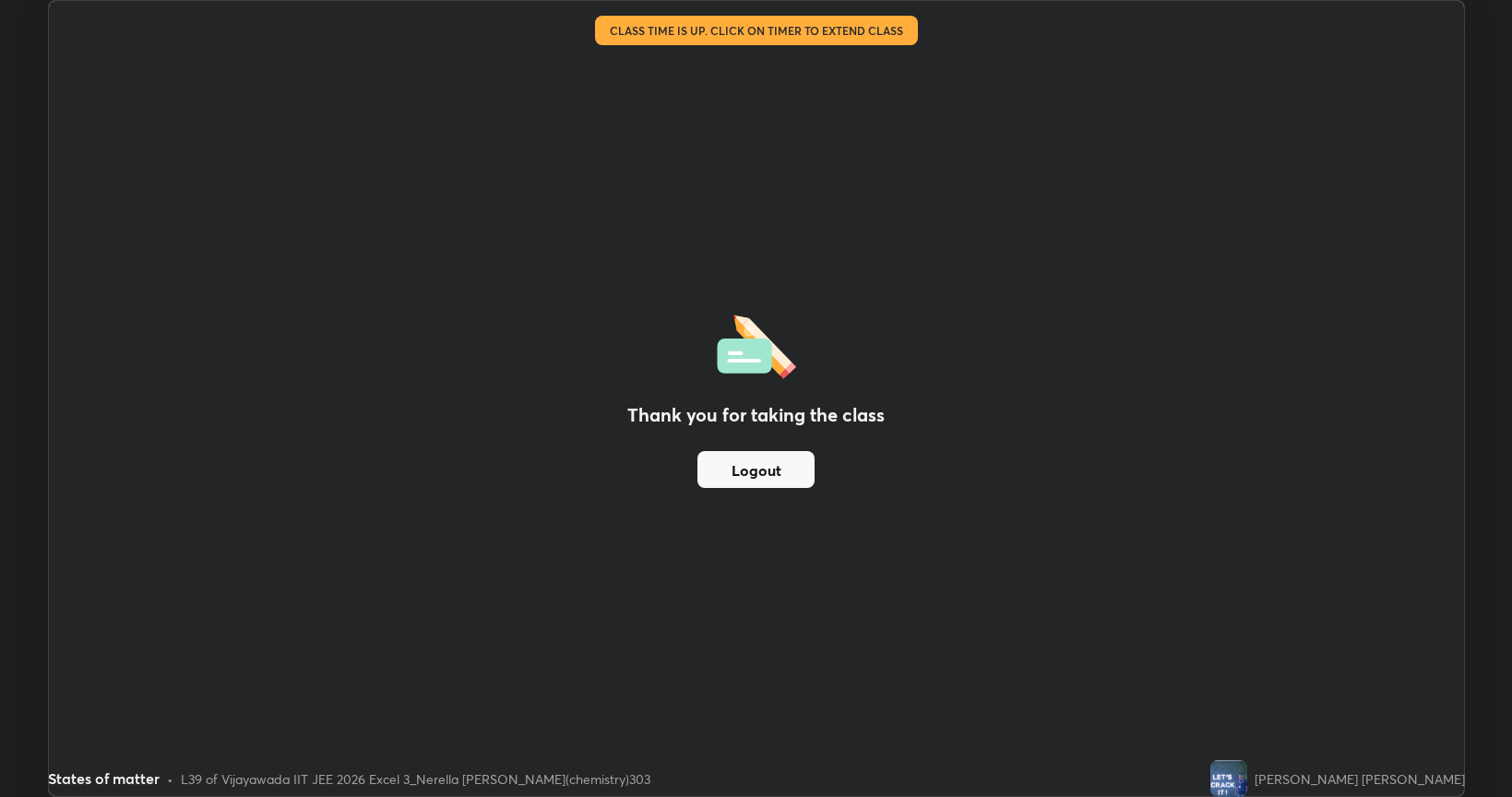
click at [790, 469] on button "Logout" at bounding box center [756, 470] width 117 height 37
click at [796, 467] on button "Logout" at bounding box center [756, 470] width 117 height 37
